Goal: Find specific page/section: Find specific page/section

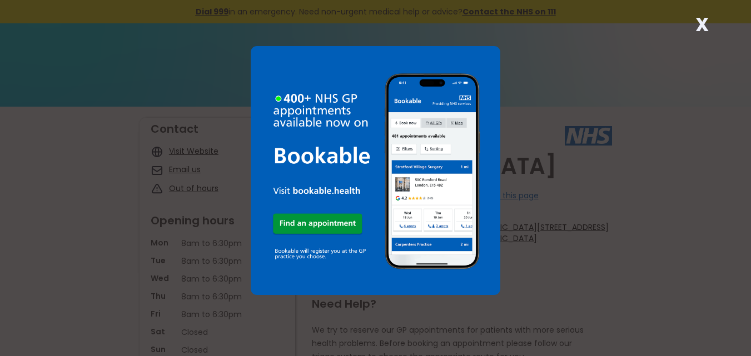
click at [547, 67] on div "X" at bounding box center [375, 178] width 751 height 356
click at [698, 20] on strong "X" at bounding box center [702, 24] width 13 height 27
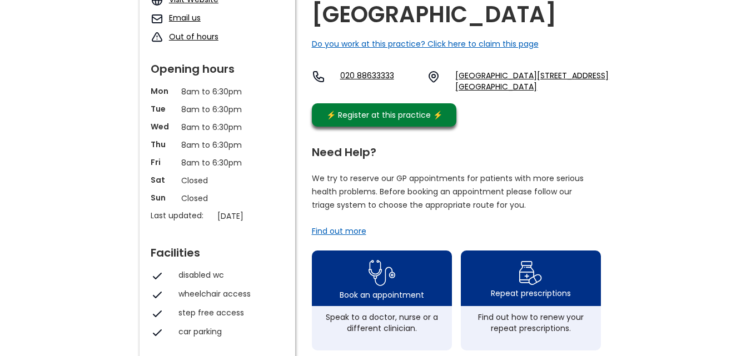
scroll to position [167, 0]
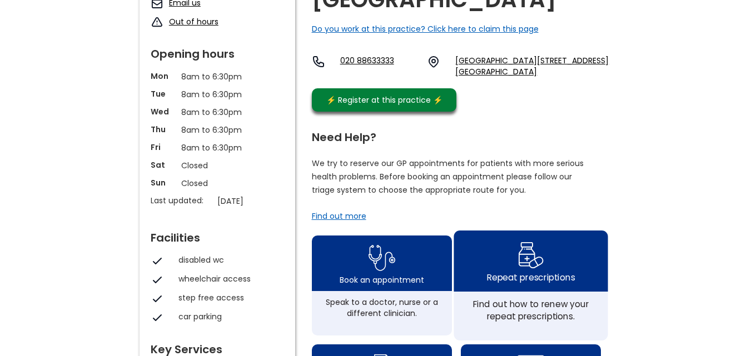
click at [519, 271] on img at bounding box center [531, 255] width 26 height 32
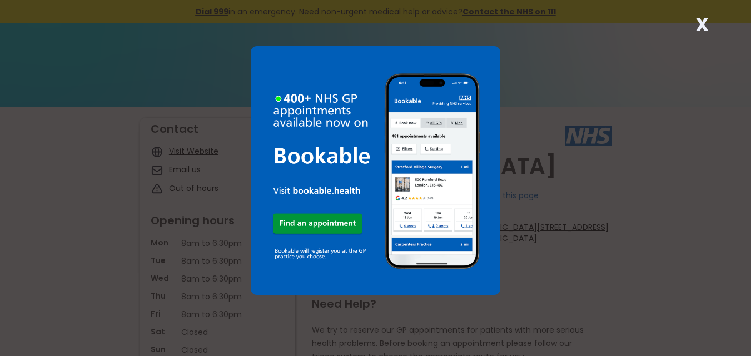
click at [702, 21] on strong "X" at bounding box center [702, 24] width 13 height 27
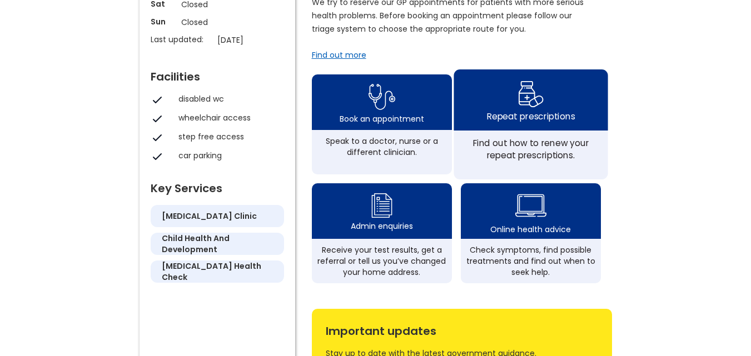
scroll to position [389, 0]
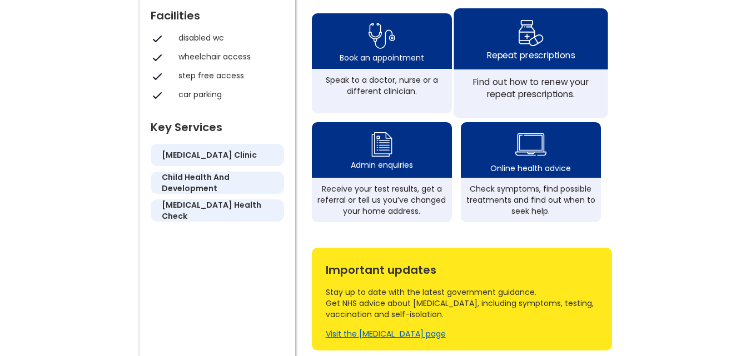
click at [523, 61] on div "Repeat prescriptions" at bounding box center [531, 55] width 88 height 12
